Goal: Task Accomplishment & Management: Use online tool/utility

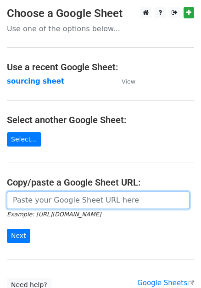
click at [56, 198] on input "url" at bounding box center [98, 200] width 183 height 17
paste input "https://docs.google.com/spreadsheets/d/1wD6lSmvFvXxRHy8XL6iER5cI7pKzGo_S9Nh0RVd…"
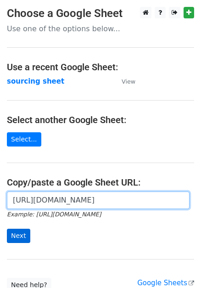
type input "https://docs.google.com/spreadsheets/d/1wD6lSmvFvXxRHy8XL6iER5cI7pKzGo_S9Nh0RVd…"
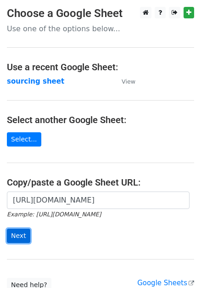
click at [19, 235] on input "Next" at bounding box center [18, 236] width 23 height 14
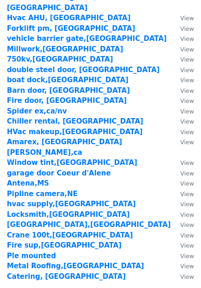
scroll to position [1468, 0]
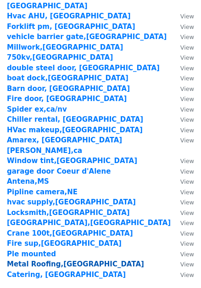
click at [29, 260] on strong "Metal Roofing,[GEOGRAPHIC_DATA]" at bounding box center [75, 264] width 137 height 8
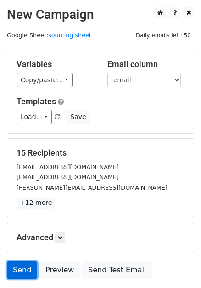
click at [14, 268] on link "Send" at bounding box center [22, 269] width 30 height 17
